Goal: Use online tool/utility

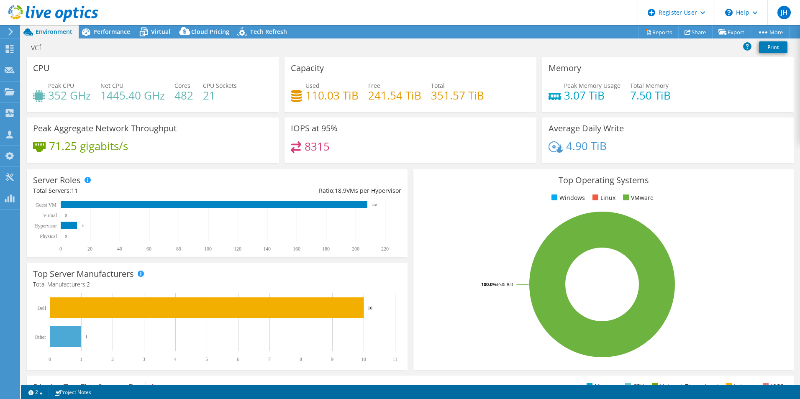
select select "EULondon"
select select "GBP"
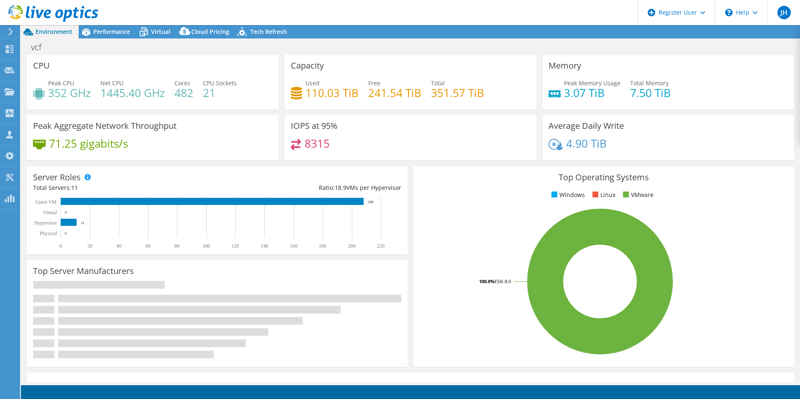
select select "EULondon"
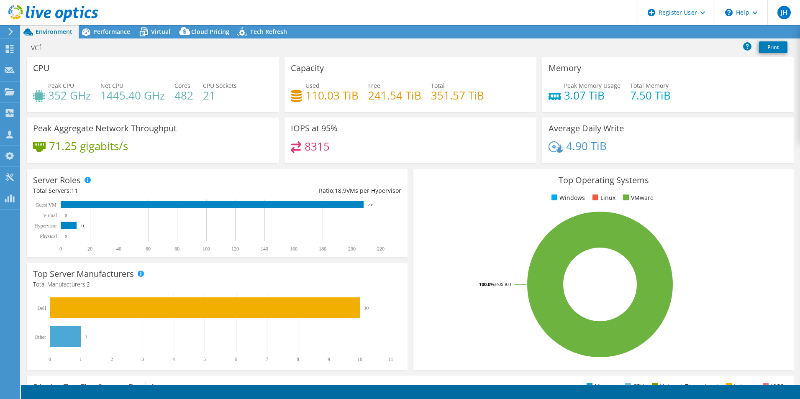
select select "EULondon"
select select "GBP"
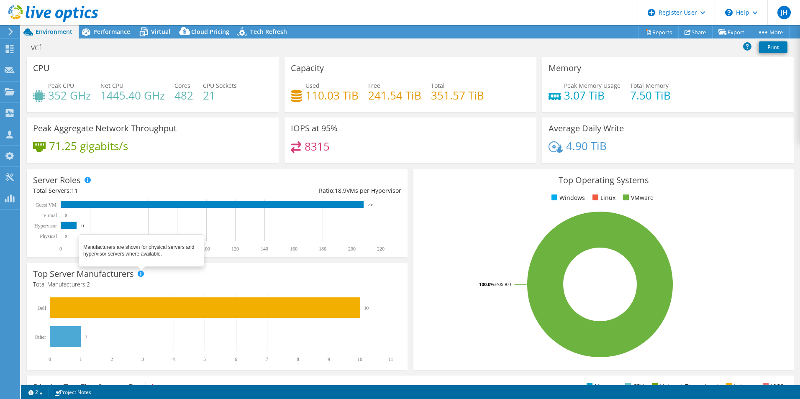
scroll to position [126, 0]
